Goal: Task Accomplishment & Management: Manage account settings

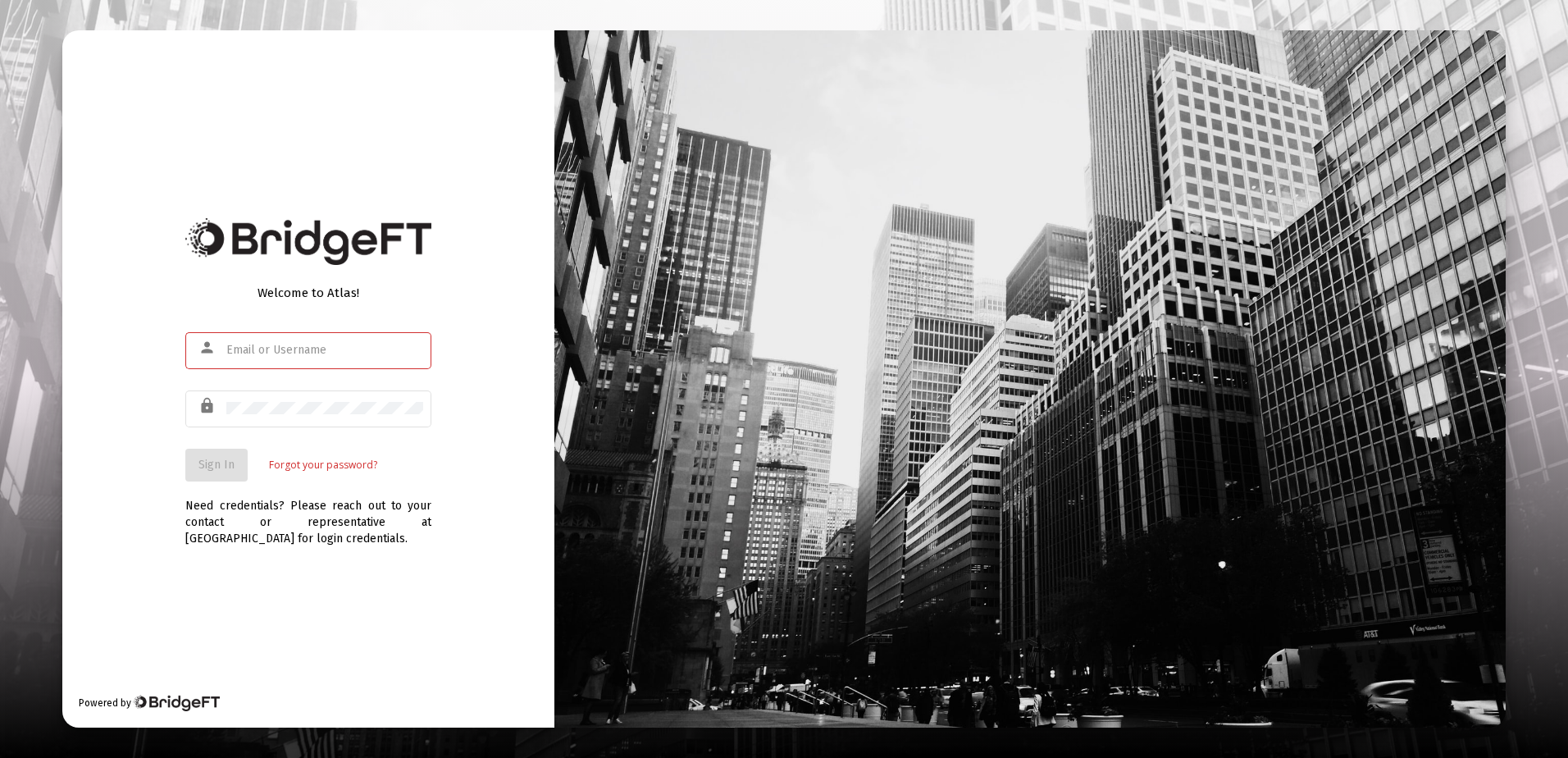
type input "[PERSON_NAME][EMAIL_ADDRESS][DOMAIN_NAME]"
click at [210, 458] on span "Sign In" at bounding box center [216, 465] width 36 height 14
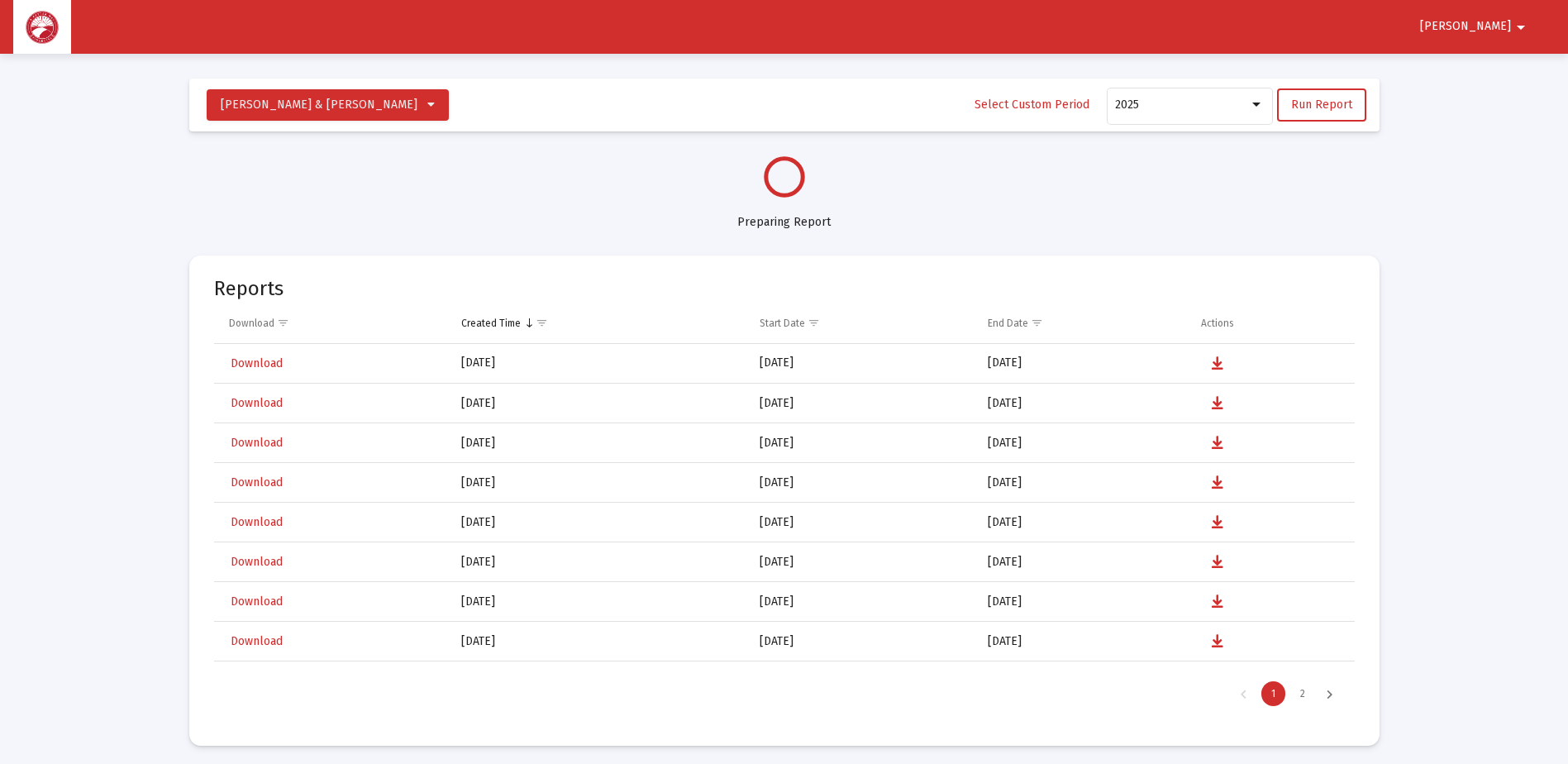
scroll to position [794, 0]
select select "View all"
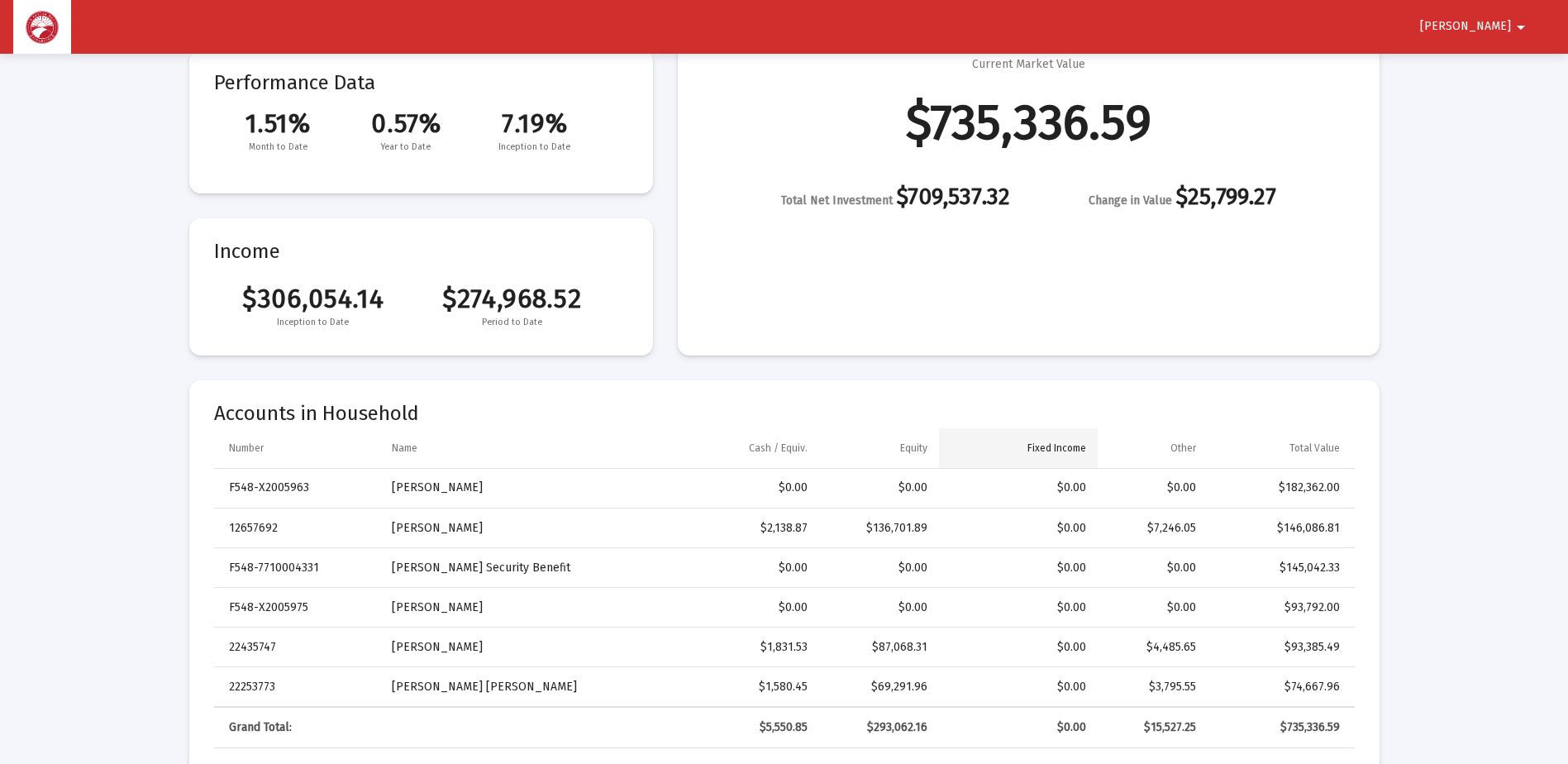
scroll to position [248, 0]
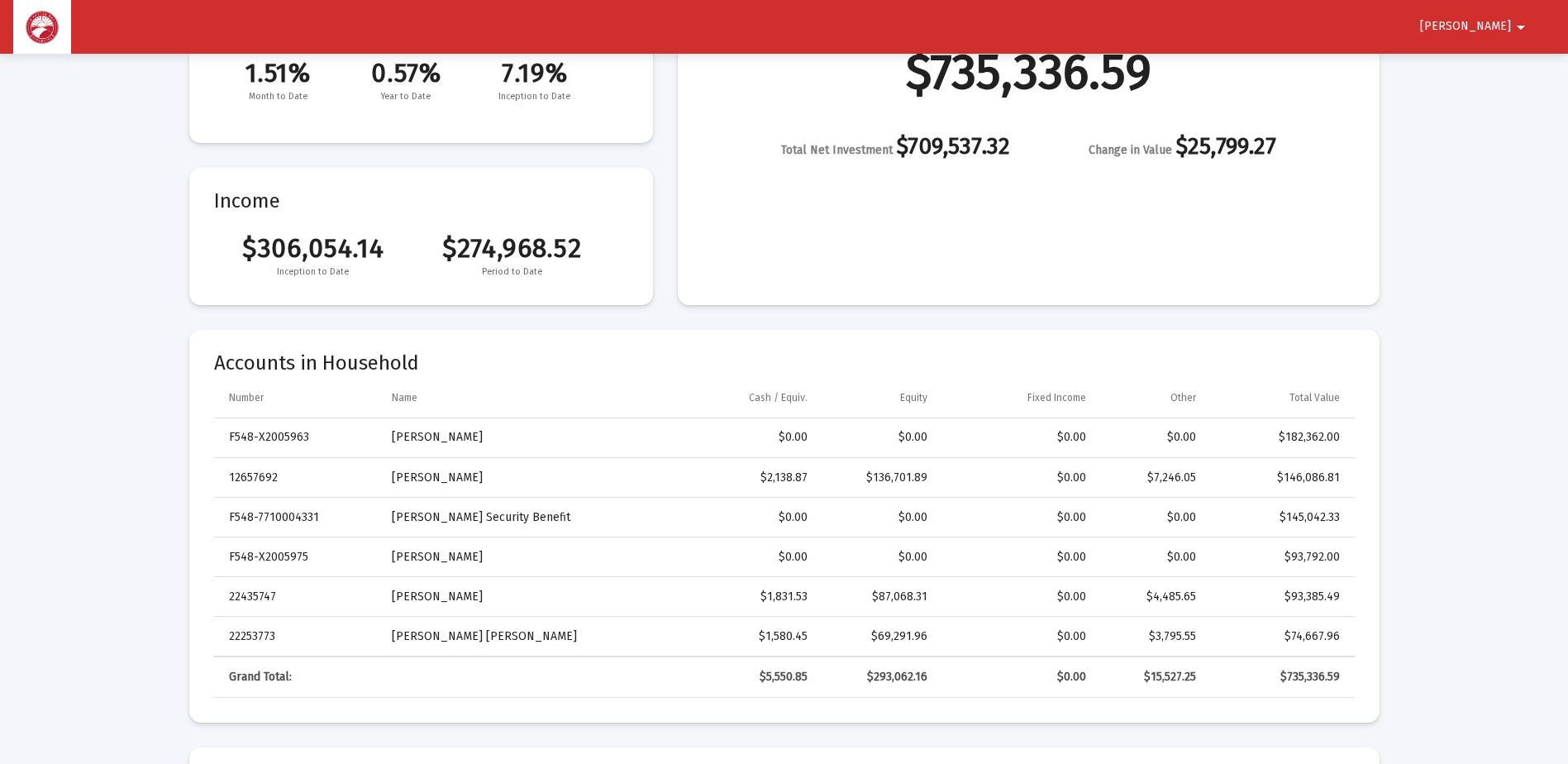
click at [1494, 23] on span "[PERSON_NAME]" at bounding box center [1465, 27] width 91 height 14
click at [1506, 69] on button "Logout" at bounding box center [1500, 70] width 93 height 40
